Goal: Information Seeking & Learning: Learn about a topic

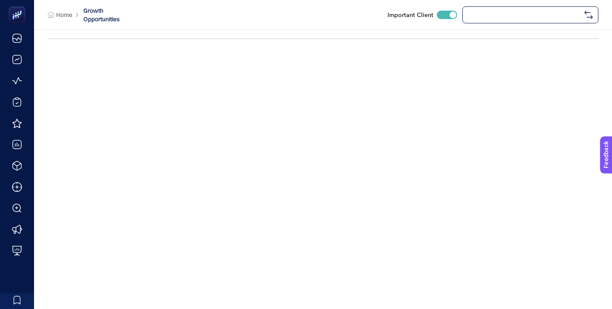
checkbox input "true"
click at [485, 20] on div "[URL][DOMAIN_NAME]" at bounding box center [530, 14] width 136 height 17
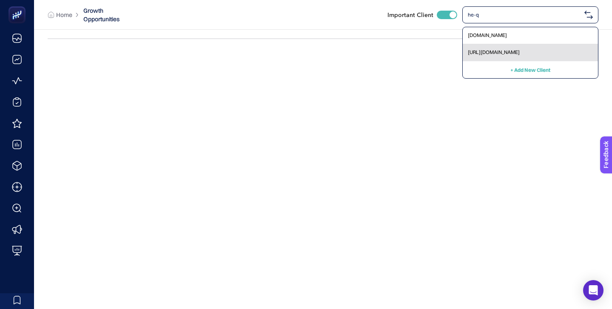
type input "he-q"
click at [490, 54] on span "[URL][DOMAIN_NAME]" at bounding box center [494, 52] width 52 height 7
checkbox input "false"
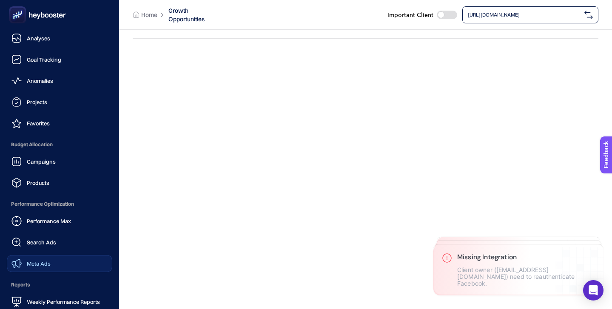
click at [48, 263] on span "Meta Ads" at bounding box center [39, 263] width 24 height 7
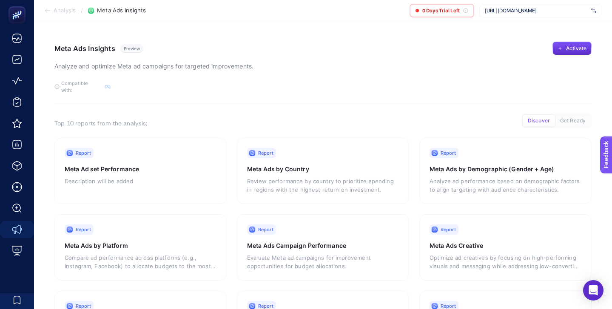
click at [524, 10] on span "[URL][DOMAIN_NAME]" at bounding box center [536, 10] width 103 height 7
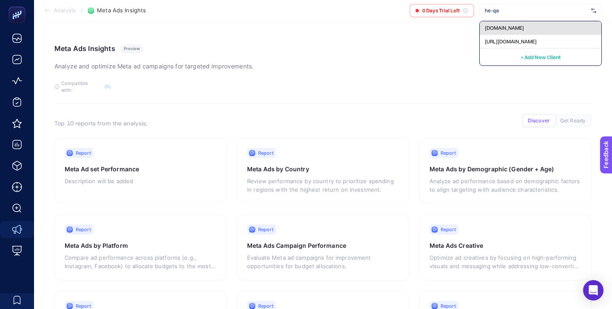
type input "he-qa"
click at [518, 25] on span "[DOMAIN_NAME]" at bounding box center [504, 28] width 39 height 7
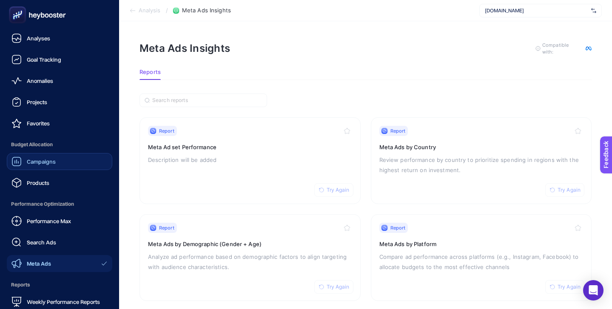
click at [50, 156] on div "Campaigns" at bounding box center [33, 161] width 44 height 10
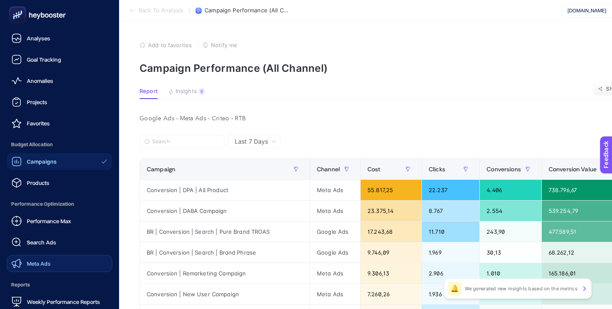
click at [50, 260] on span "Meta Ads" at bounding box center [39, 263] width 24 height 7
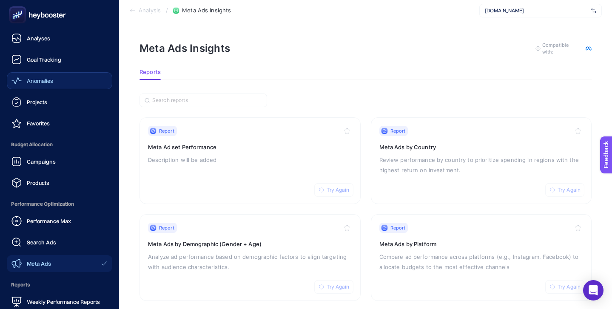
click at [50, 77] on span "Anomalies" at bounding box center [40, 80] width 26 height 7
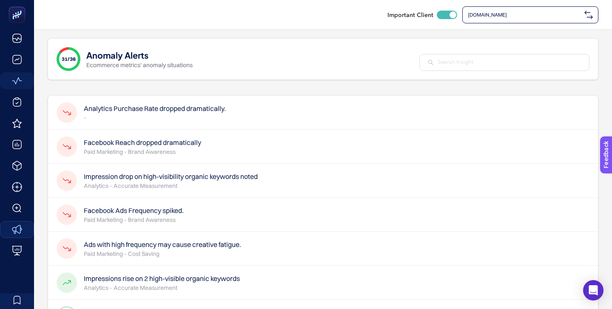
click at [277, 113] on div "Analytics Purchase Rate dropped dramatically. -" at bounding box center [323, 113] width 550 height 34
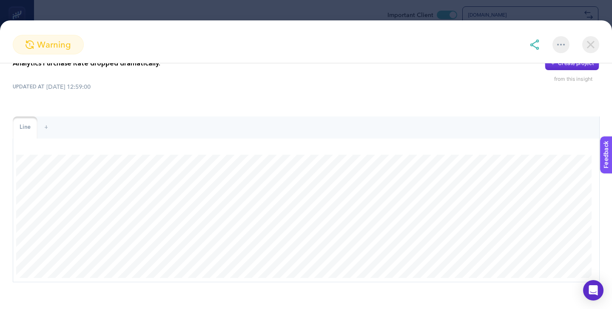
scroll to position [55, 0]
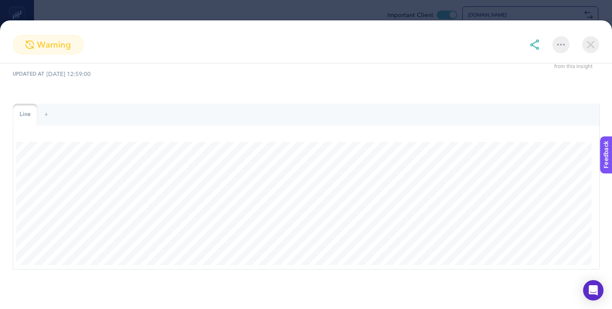
click at [585, 43] on img at bounding box center [590, 44] width 17 height 17
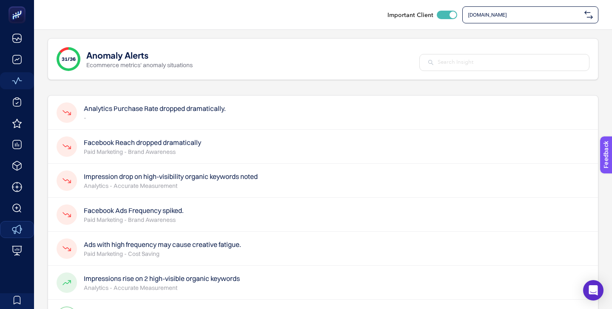
click at [192, 143] on h4 "Facebook Reach dropped dramatically" at bounding box center [142, 142] width 117 height 10
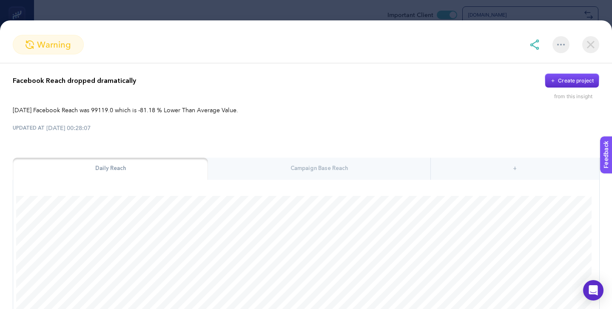
scroll to position [0, 0]
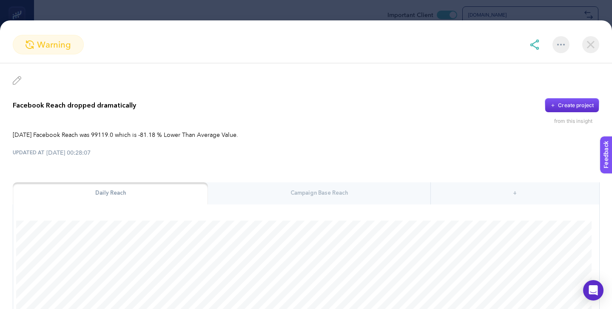
click at [590, 42] on img at bounding box center [590, 44] width 17 height 17
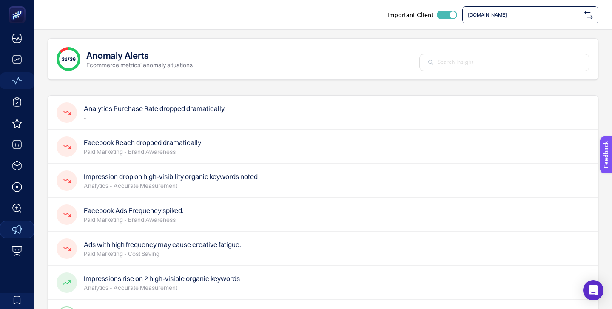
click at [164, 179] on h4 "Impression drop on high-visibility organic keywords noted" at bounding box center [171, 176] width 174 height 10
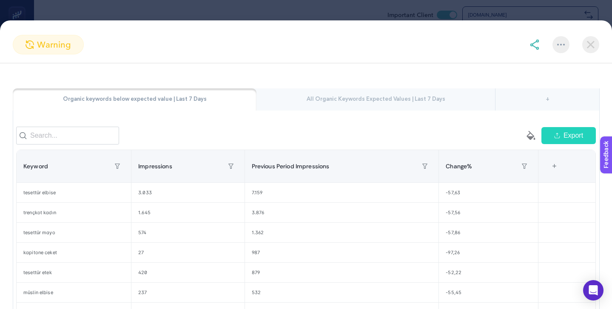
scroll to position [125, 0]
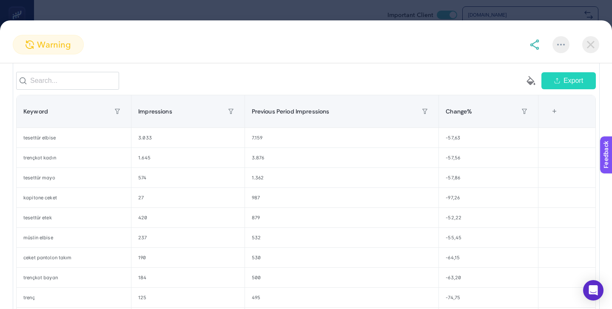
click at [588, 44] on img at bounding box center [590, 44] width 17 height 17
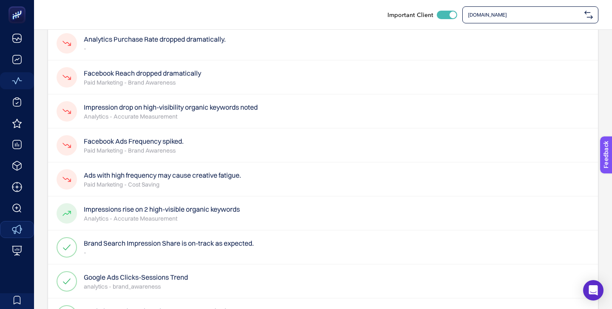
scroll to position [79, 0]
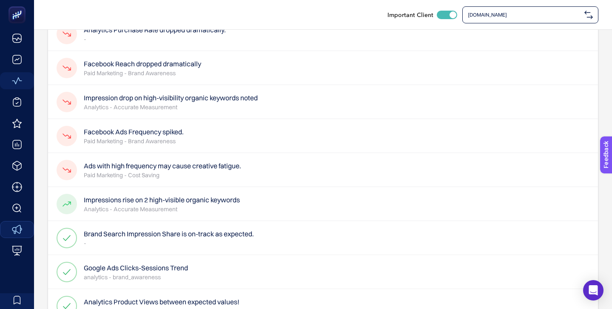
click at [203, 199] on h4 "Impressions rise on 2 high-visible organic keywords" at bounding box center [162, 200] width 156 height 10
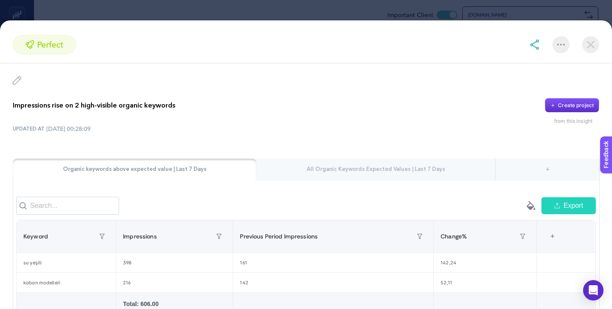
click at [590, 47] on img at bounding box center [590, 44] width 17 height 17
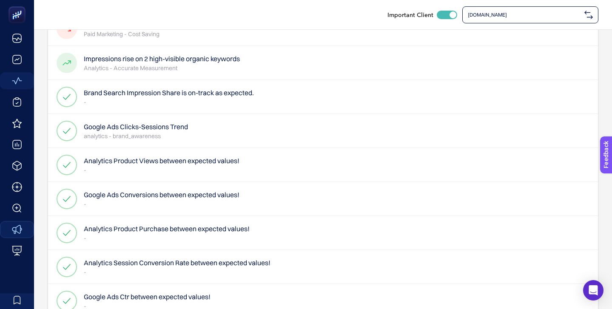
scroll to position [161, 0]
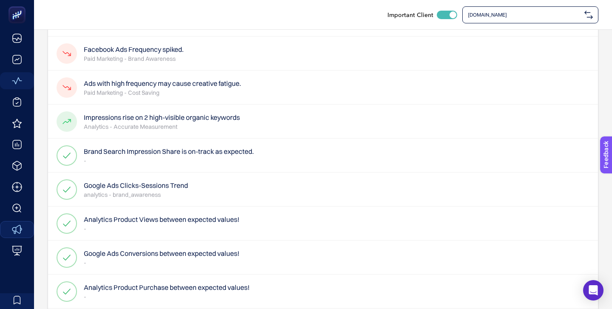
click at [196, 157] on p "-" at bounding box center [169, 160] width 170 height 9
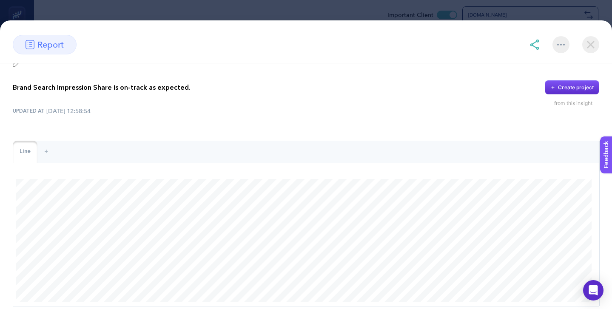
scroll to position [0, 0]
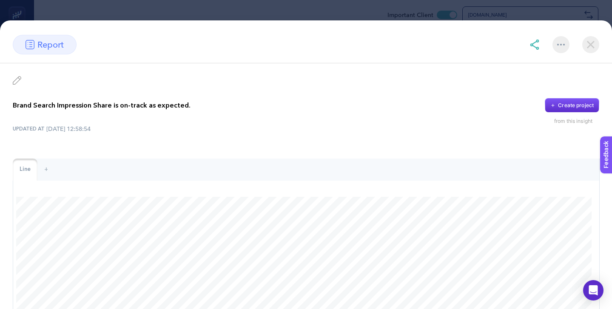
click at [591, 44] on img at bounding box center [590, 44] width 17 height 17
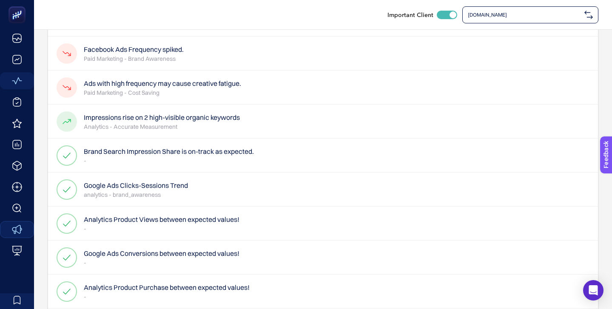
click at [188, 183] on h4 "Google Ads Clicks-Sessions Trend" at bounding box center [136, 185] width 104 height 10
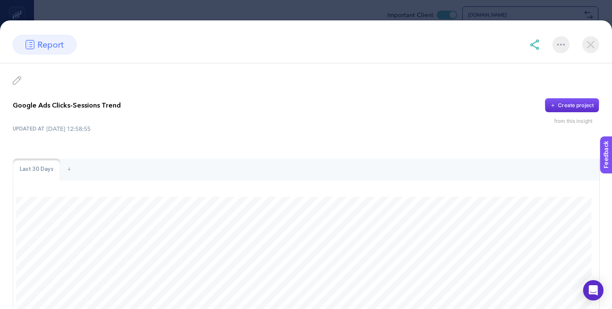
scroll to position [55, 0]
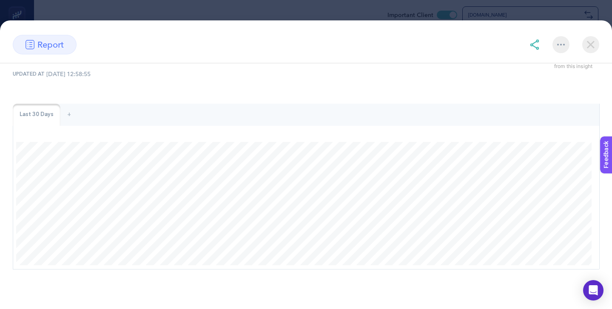
click at [592, 45] on img at bounding box center [590, 44] width 17 height 17
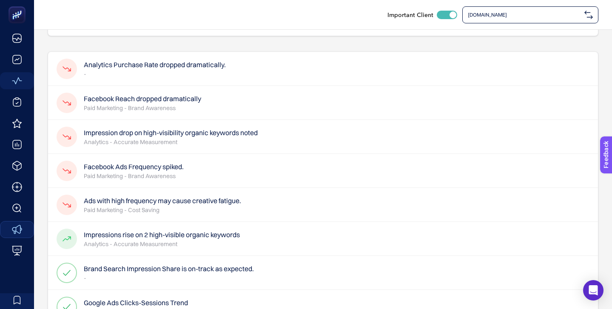
scroll to position [0, 0]
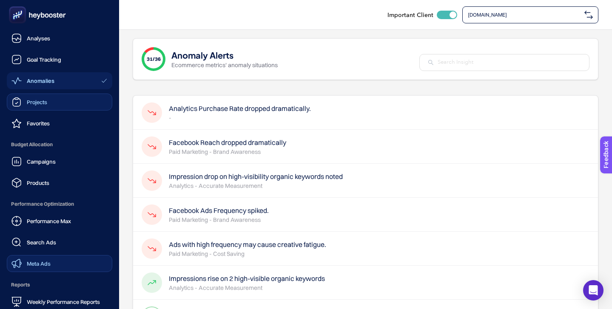
click at [69, 95] on link "Projects" at bounding box center [59, 102] width 105 height 17
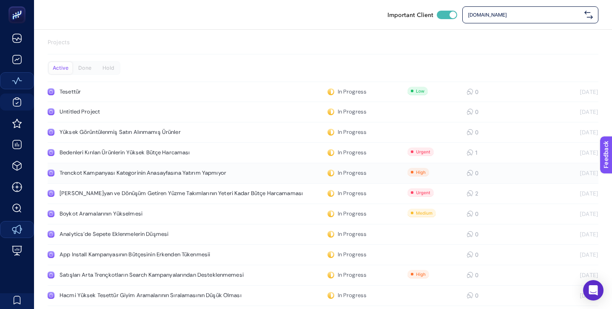
click at [238, 170] on div "Trenckot Kampanyası Kategorinin Anasayfasına Yatırım Yapmıyor" at bounding box center [158, 173] width 196 height 7
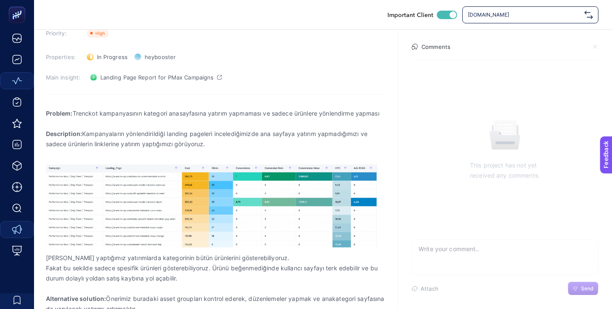
scroll to position [79, 0]
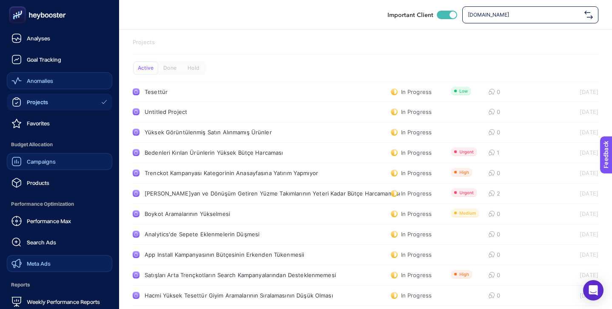
click at [47, 160] on span "Campaigns" at bounding box center [41, 161] width 29 height 7
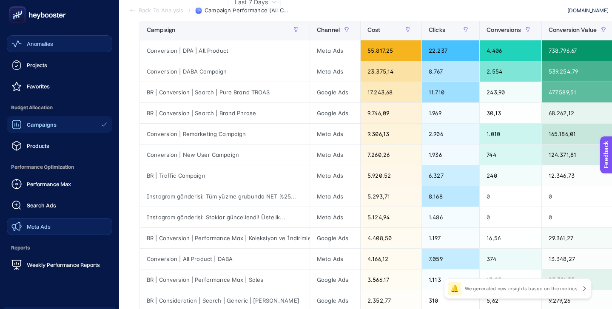
scroll to position [83, 0]
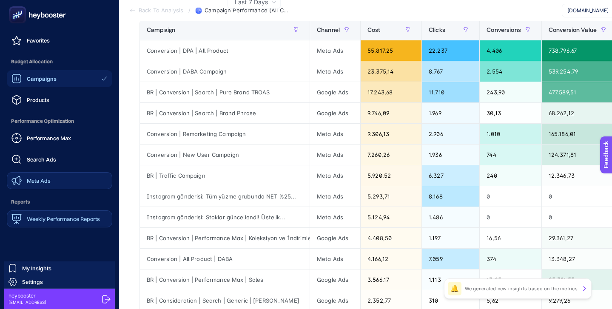
click at [70, 222] on span "Weekly Performance Reports" at bounding box center [63, 218] width 73 height 7
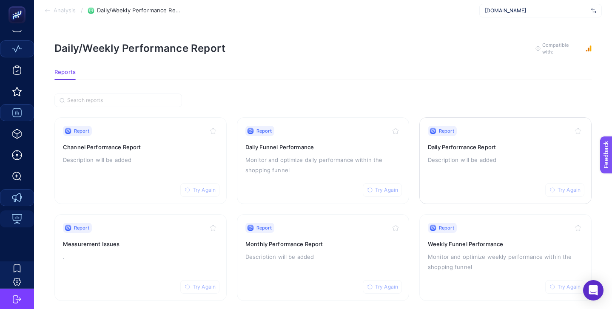
click at [495, 159] on p "Description will be added" at bounding box center [505, 160] width 155 height 10
click at [372, 243] on h3 "Monthly Performance Report" at bounding box center [322, 244] width 155 height 9
